Goal: Task Accomplishment & Management: Complete application form

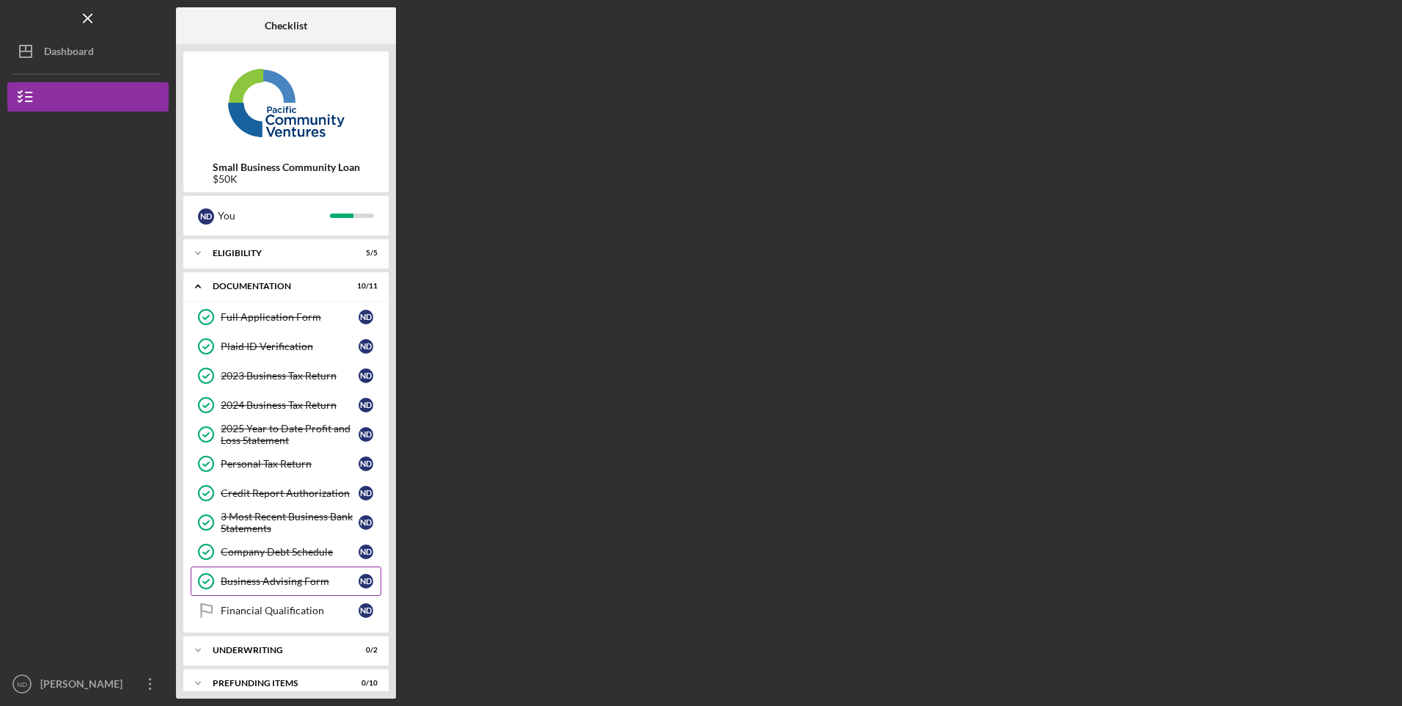
scroll to position [15, 0]
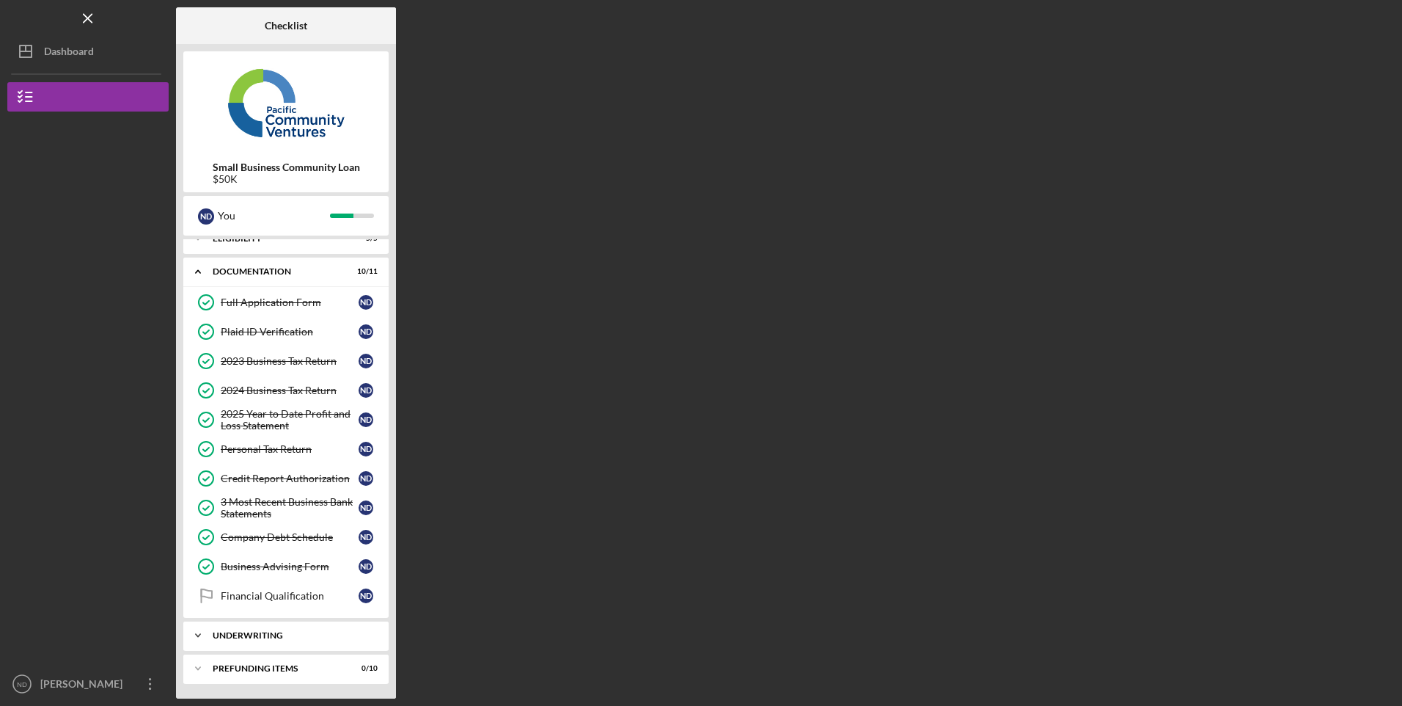
click at [281, 635] on div "Underwriting" at bounding box center [292, 635] width 158 height 9
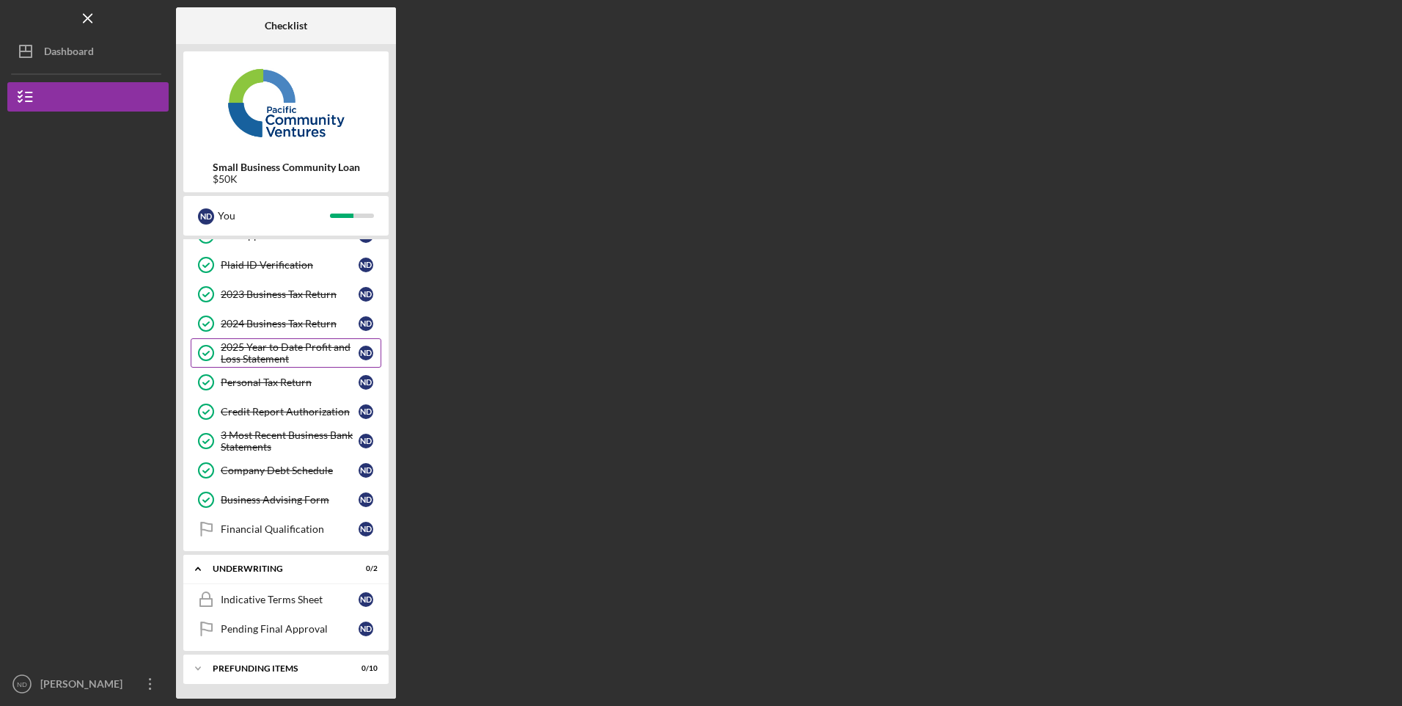
click at [265, 346] on div "2025 Year to Date Profit and Loss Statement" at bounding box center [290, 352] width 138 height 23
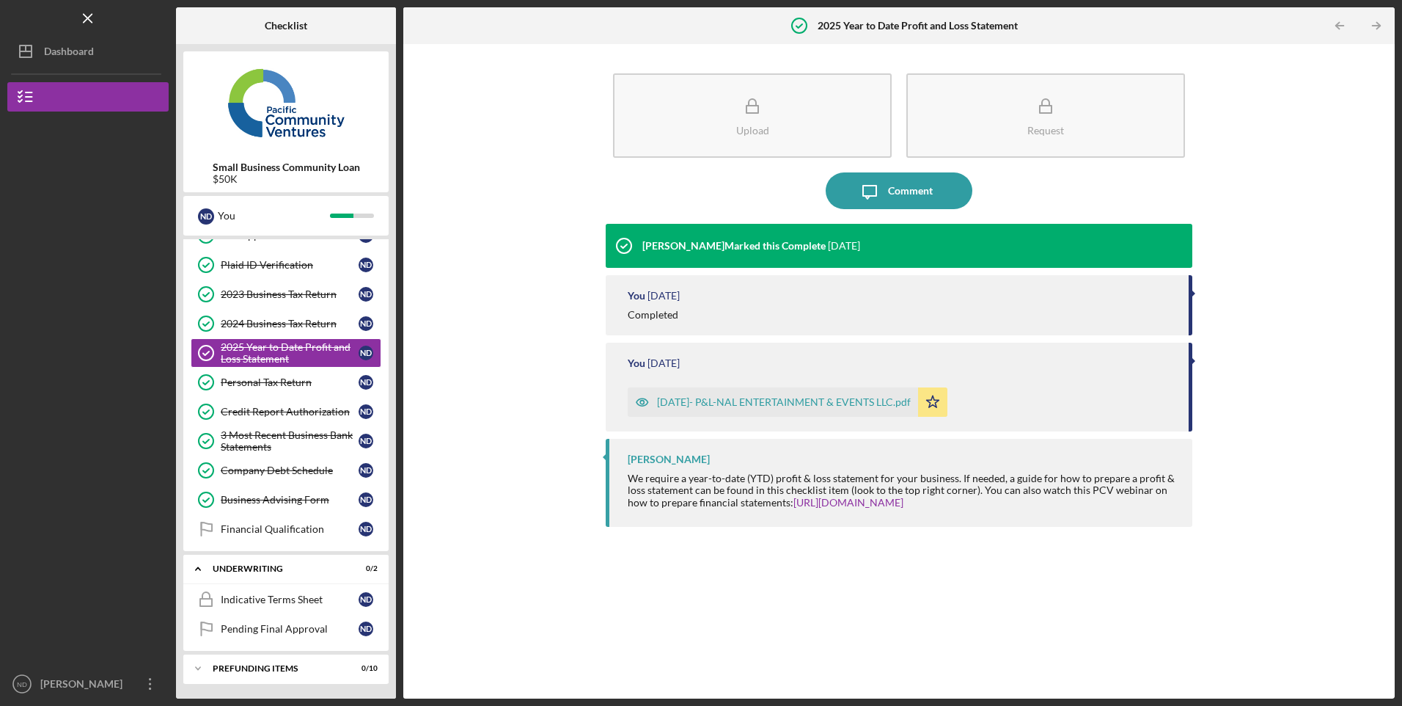
click at [783, 400] on div "[DATE]- P&L-NAL ENTERTAINMENT & EVENTS LLC.pdf" at bounding box center [784, 402] width 254 height 12
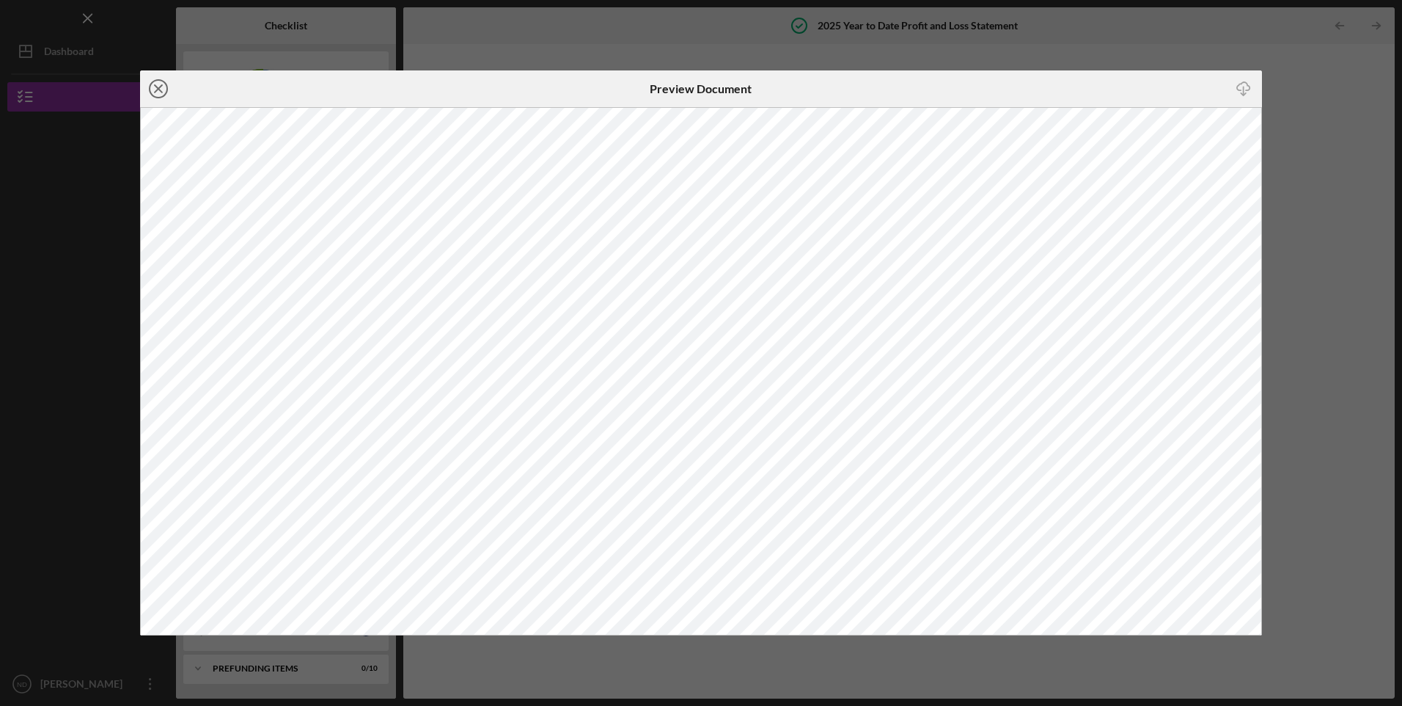
click at [162, 89] on icon "Icon/Close" at bounding box center [158, 88] width 37 height 37
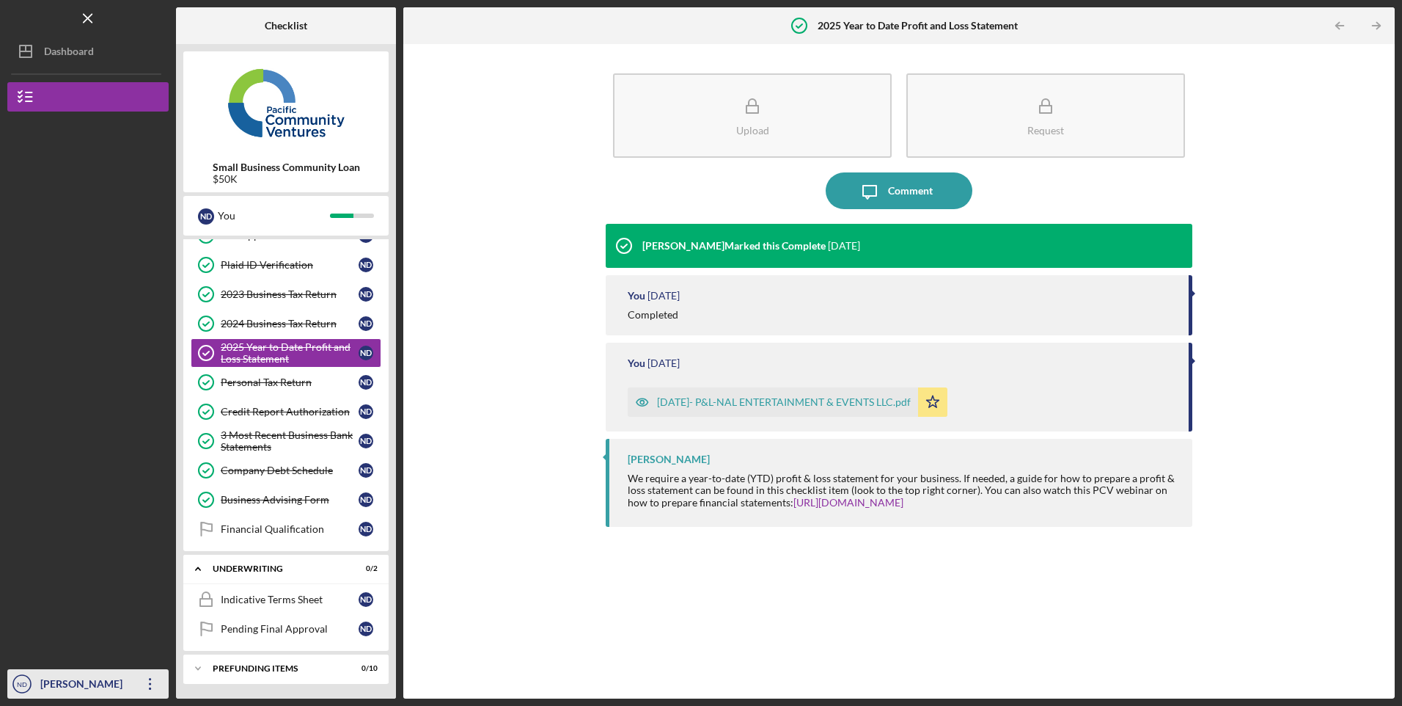
click at [60, 671] on div "[PERSON_NAME]" at bounding box center [84, 685] width 95 height 33
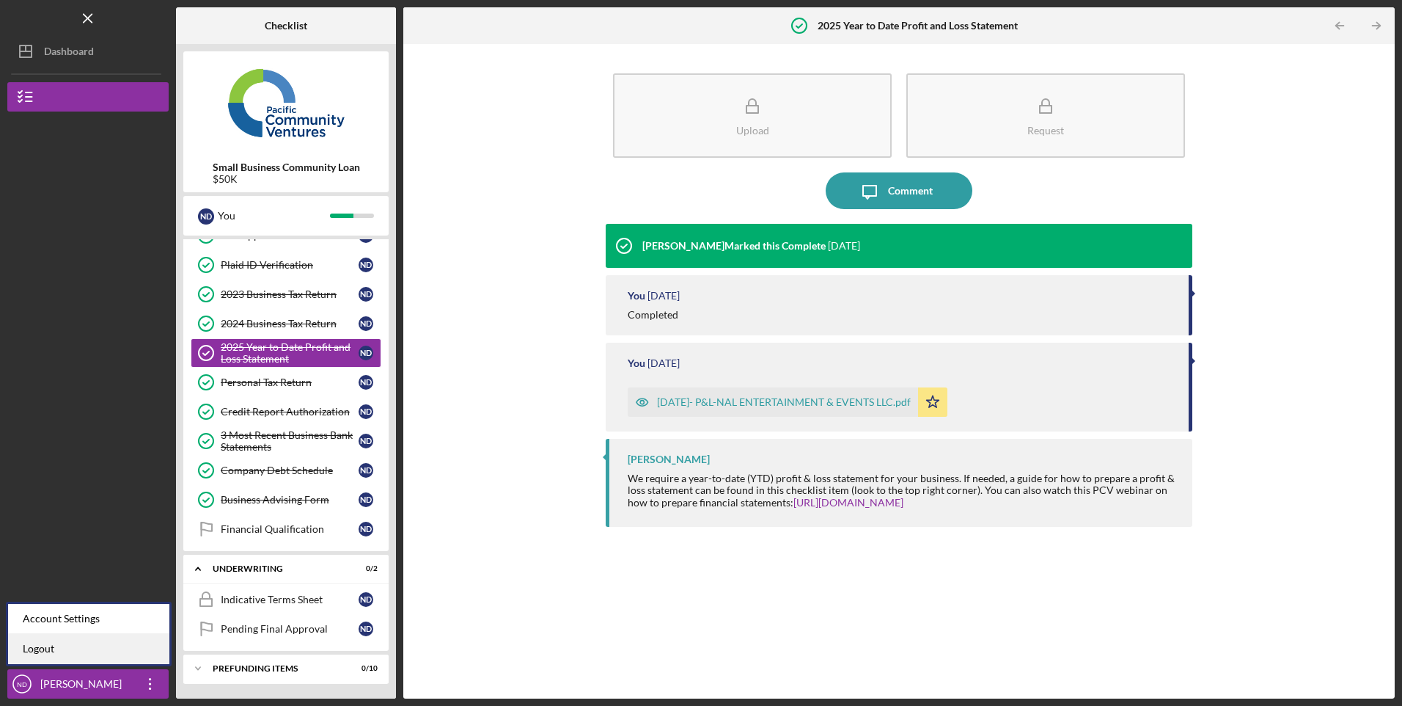
click at [50, 645] on link "Logout" at bounding box center [88, 649] width 161 height 30
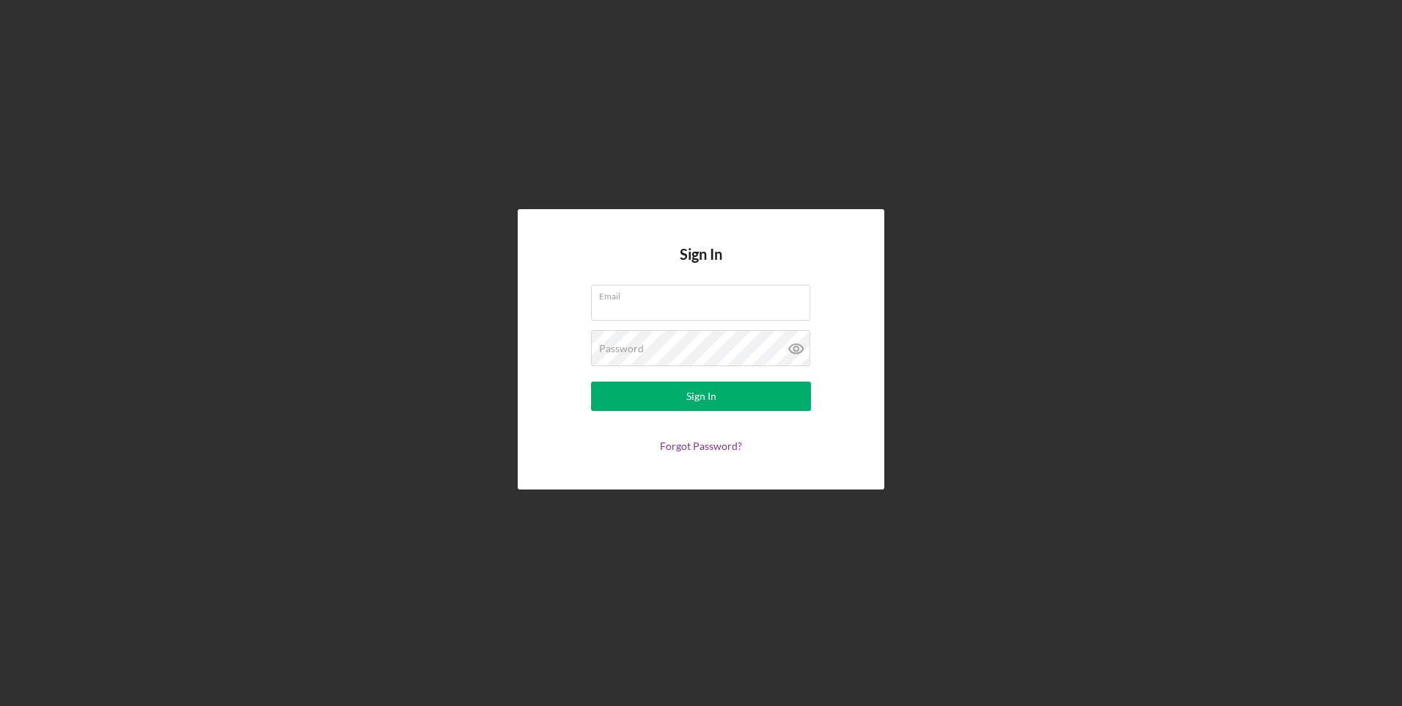
type input "[EMAIL_ADDRESS][DOMAIN_NAME]"
